Goal: Task Accomplishment & Management: Use online tool/utility

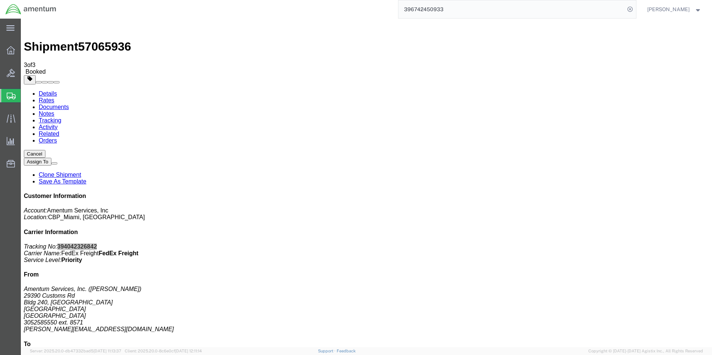
click at [437, 15] on input "396742450933" at bounding box center [511, 9] width 226 height 18
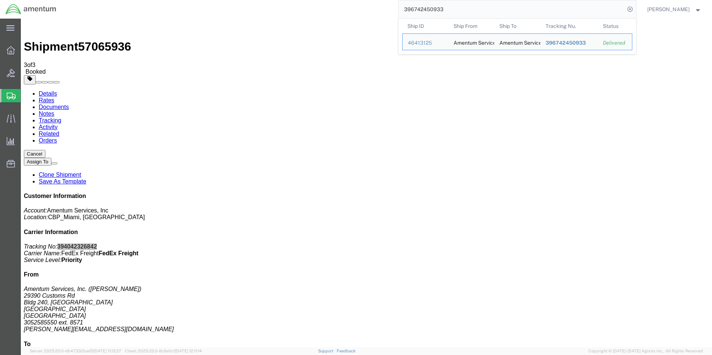
click at [437, 15] on input "396742450933" at bounding box center [511, 9] width 226 height 18
click at [437, 14] on input "396742450933" at bounding box center [511, 9] width 226 height 18
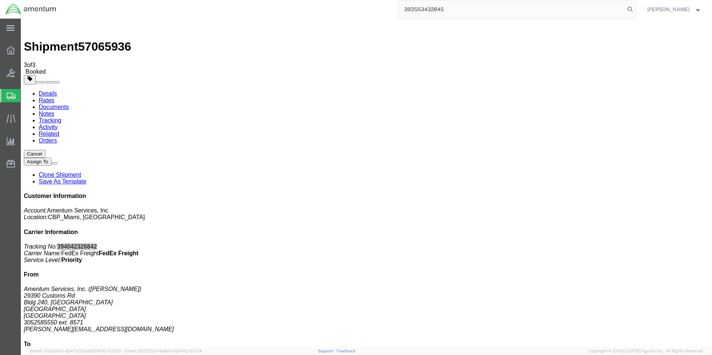
type input "393553432845"
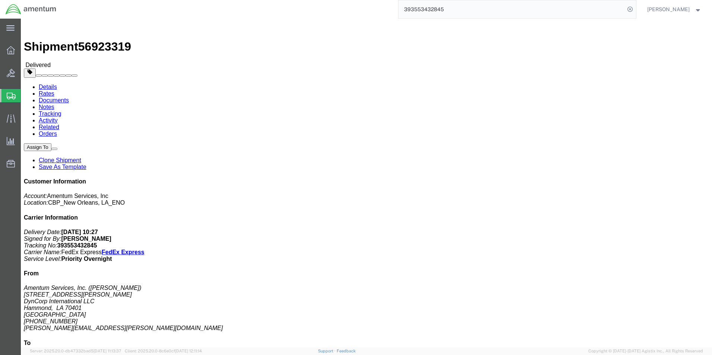
click link "Clone Shipment"
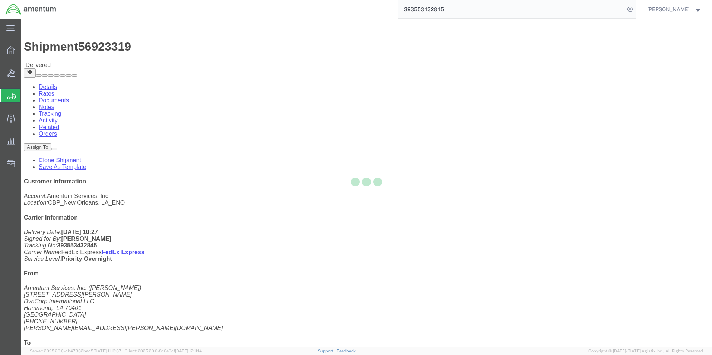
select select "49932"
select select "49931"
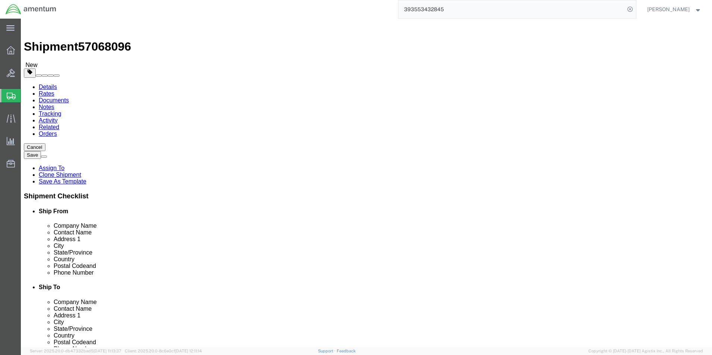
select select "MYPROFILE"
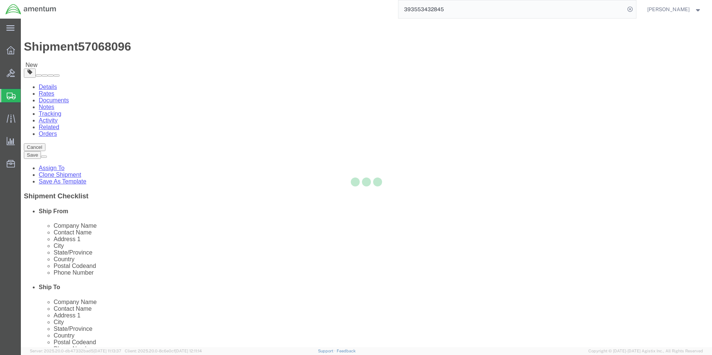
type input "[PERSON_NAME]"
type input "29390 Customs Rd"
type input "Bldg 240, [GEOGRAPHIC_DATA]"
type input "HOMESTEAD"
type input "33039"
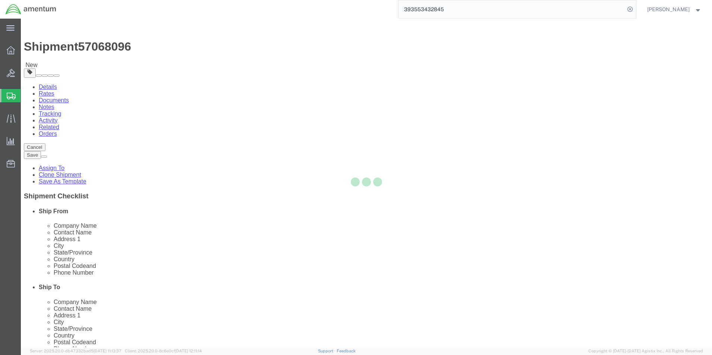
type input "[PHONE_NUMBER]"
type input "[PERSON_NAME][EMAIL_ADDRESS][DOMAIN_NAME]"
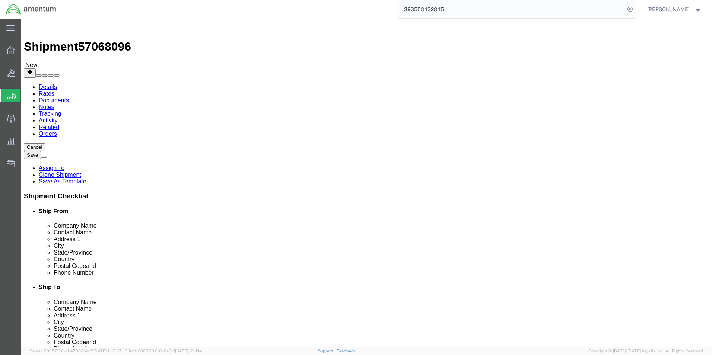
select select "FL"
type input "eno"
select select "49932"
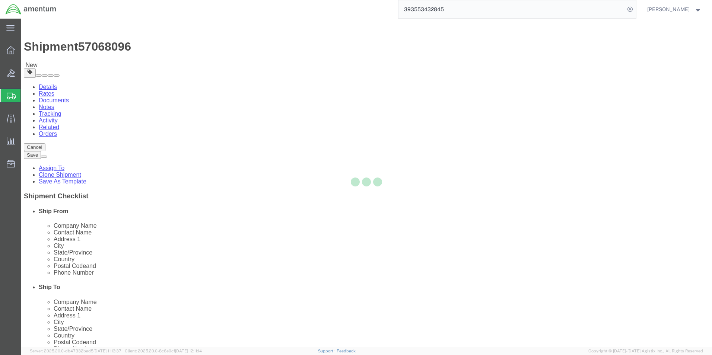
type input "[PERSON_NAME]"
type input "[STREET_ADDRESS][PERSON_NAME]"
type input "[PERSON_NAME]"
type input "70401"
type input "[PHONE_NUMBER]"
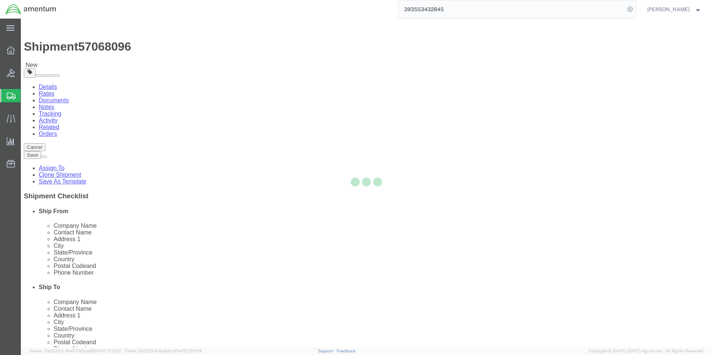
type input "[PERSON_NAME][EMAIL_ADDRESS][PERSON_NAME][DOMAIN_NAME]"
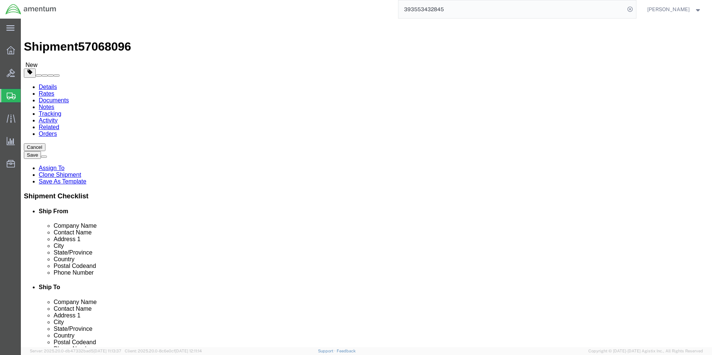
select select "LA"
click input "[PHONE_NUMBER]"
type input "3052585550"
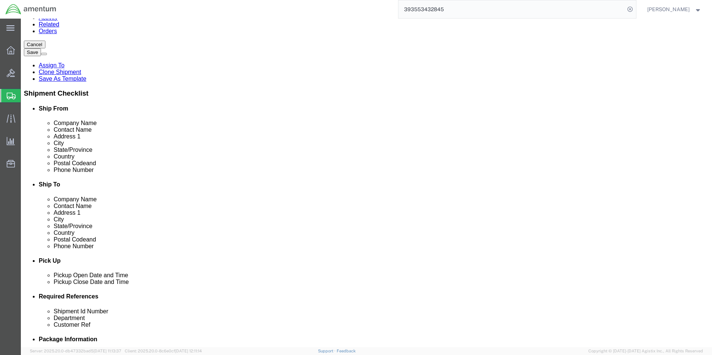
scroll to position [261, 0]
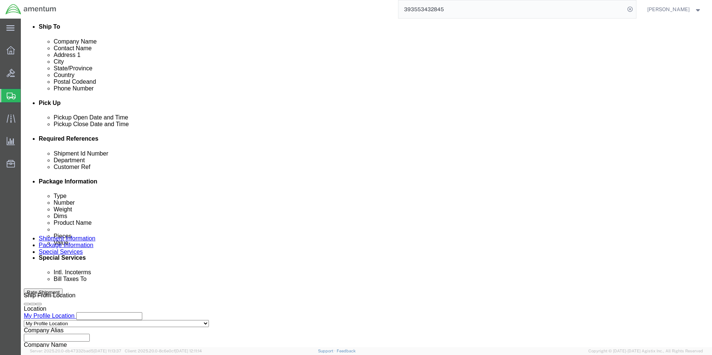
type input "8571"
click span "57068096"
copy span "57068096"
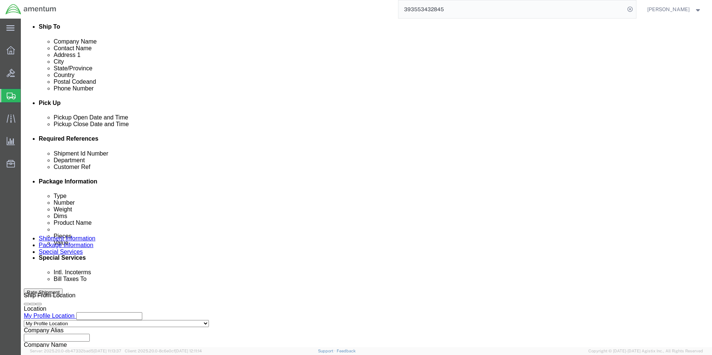
click input "ENO shipment: tool loan"
paste input "57068096"
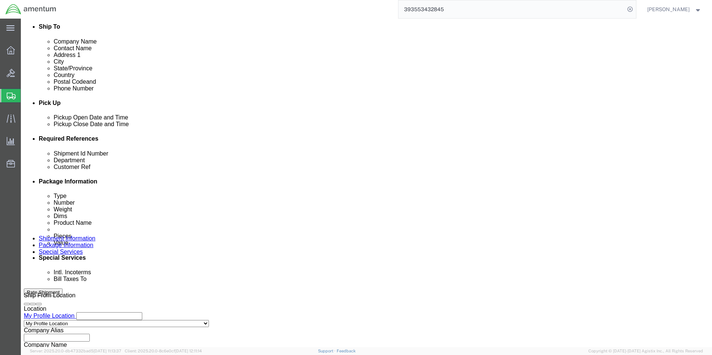
type input "5706809657068096"
click input "6118.03.03.2219.000.ENO.0000"
drag, startPoint x: 315, startPoint y: 200, endPoint x: 340, endPoint y: 201, distance: 24.6
click div "6118.03.03.2219.000.EMI.0000 Remove this reference"
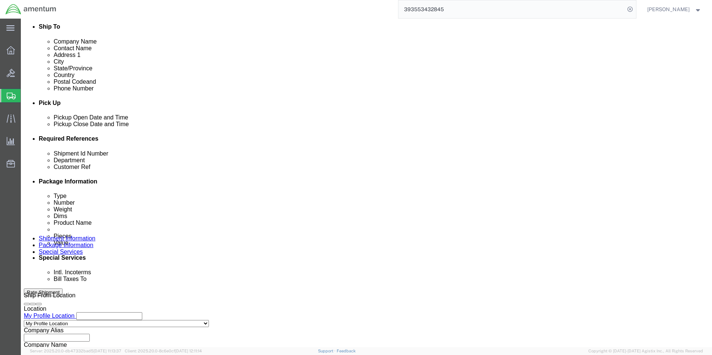
type input "6118.03.03.2219.000.EMI.0000"
click div "Shipment Id Number 5706809657068096 Select Account Type Activity ID Airline App…"
click span "57068096"
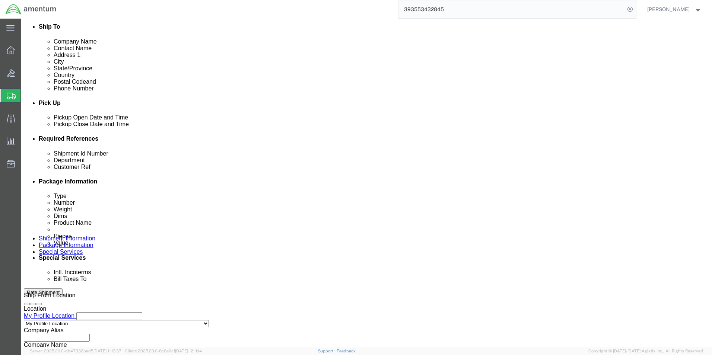
copy span "57068096"
click input "5706809657068096"
paste input "text"
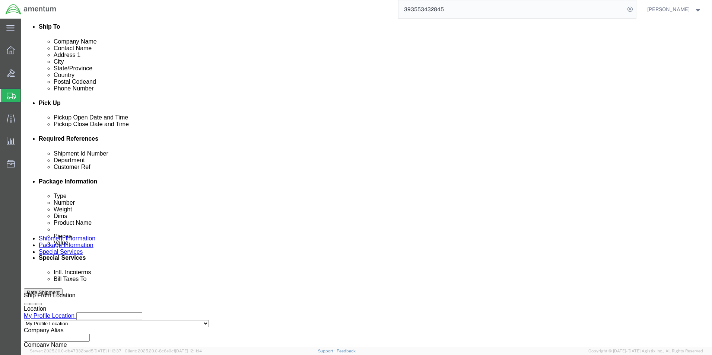
type input "57068096"
click input "EMI: NO01046"
click div "Shipment Id Number 57068096 Select Account Type Activity ID Airline Appointment…"
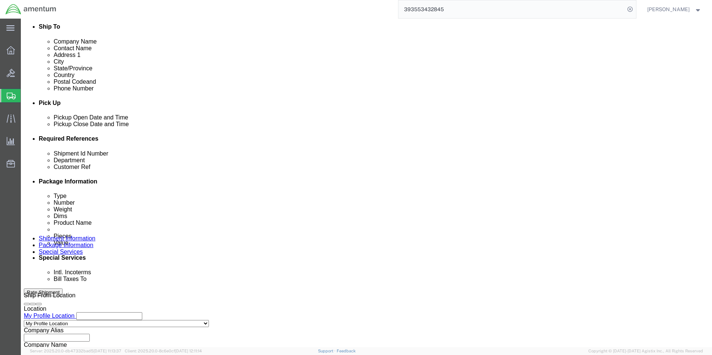
click link "Package Information"
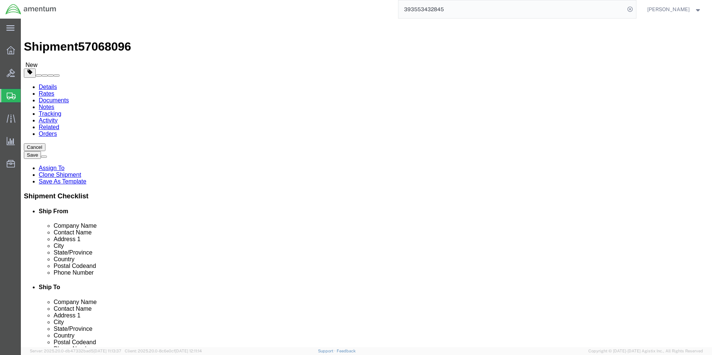
click button "Rate Shipment"
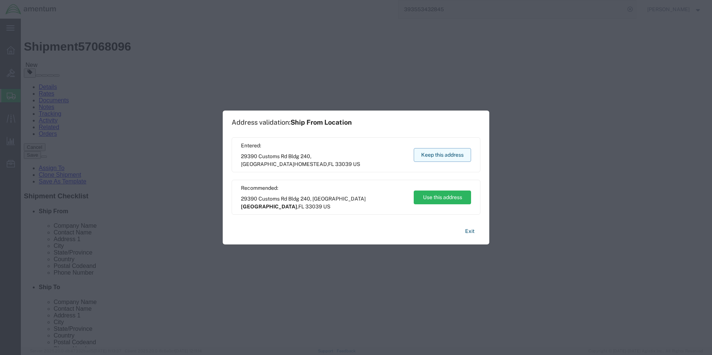
click at [432, 154] on button "Keep this address" at bounding box center [442, 155] width 57 height 14
